Goal: Transaction & Acquisition: Purchase product/service

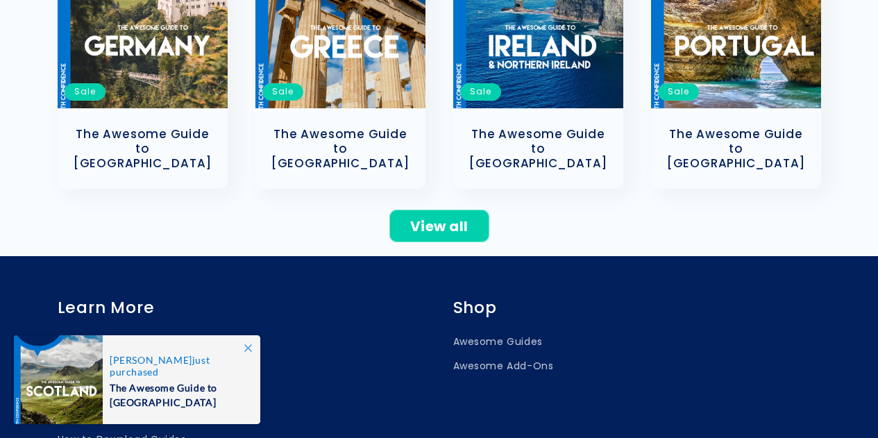
scroll to position [727, 0]
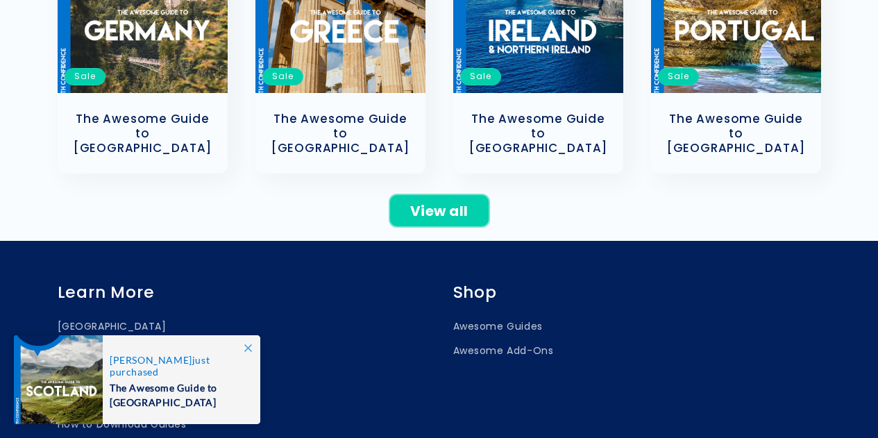
click at [459, 194] on link "View all" at bounding box center [440, 210] width 100 height 33
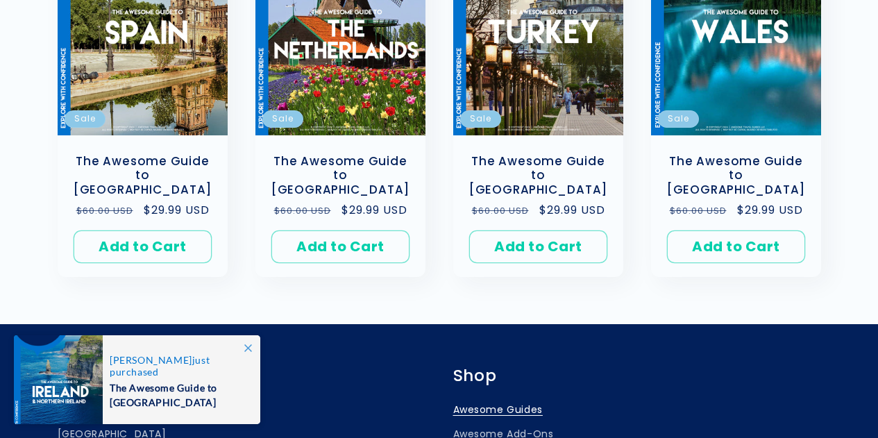
scroll to position [1315, 0]
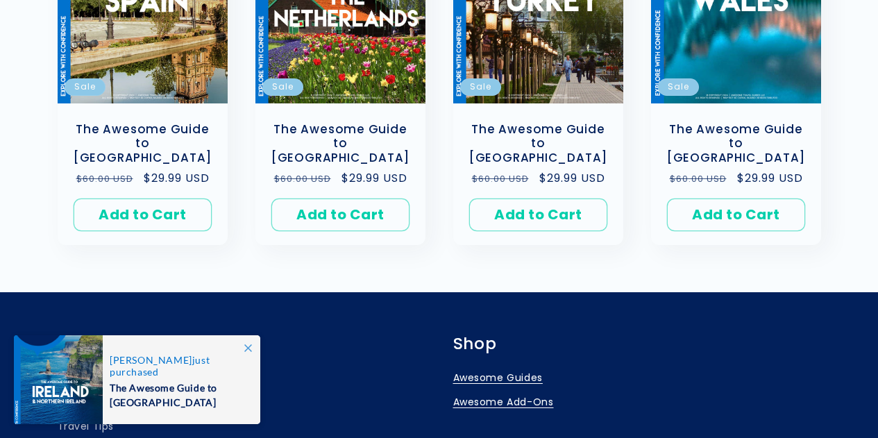
click at [535, 390] on link "Awesome Add-Ons" at bounding box center [503, 402] width 101 height 24
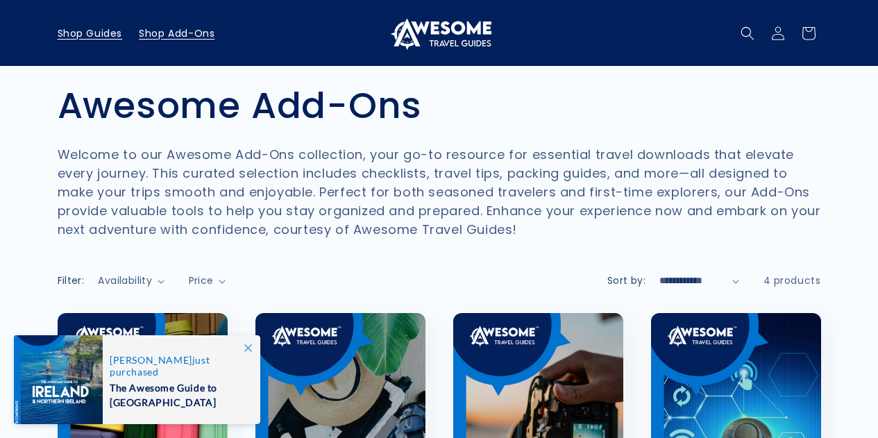
click at [77, 31] on span "Shop Guides" at bounding box center [90, 33] width 65 height 12
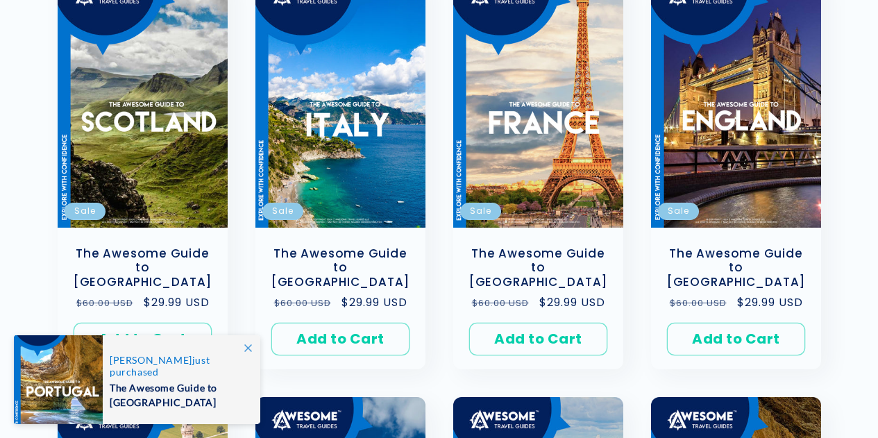
scroll to position [353, 0]
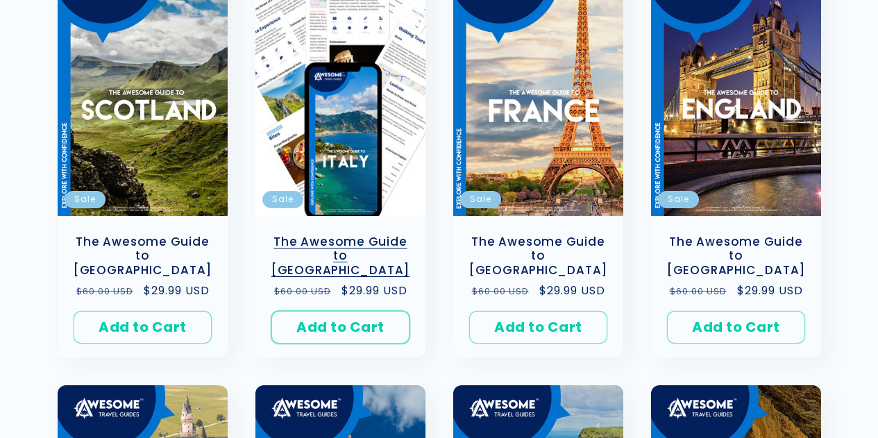
click at [333, 311] on button "Add to Cart Sold out" at bounding box center [341, 327] width 138 height 33
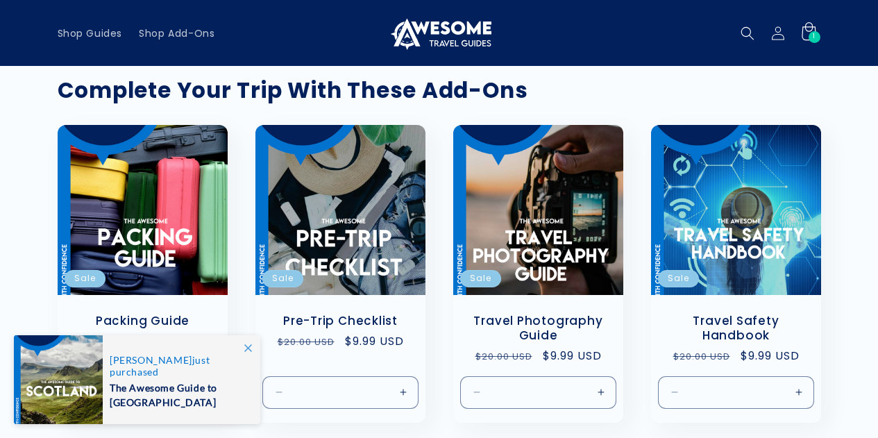
click at [806, 36] on icon at bounding box center [808, 33] width 33 height 33
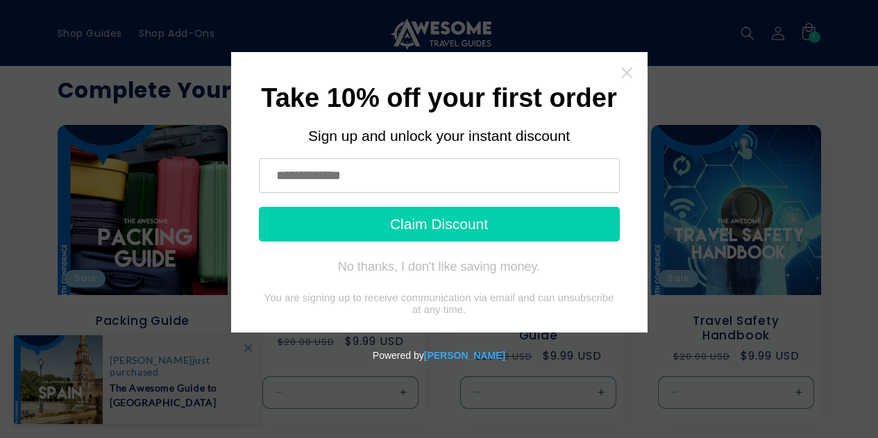
click at [630, 69] on icon "Close widget" at bounding box center [626, 72] width 11 height 11
